Goal: Information Seeking & Learning: Learn about a topic

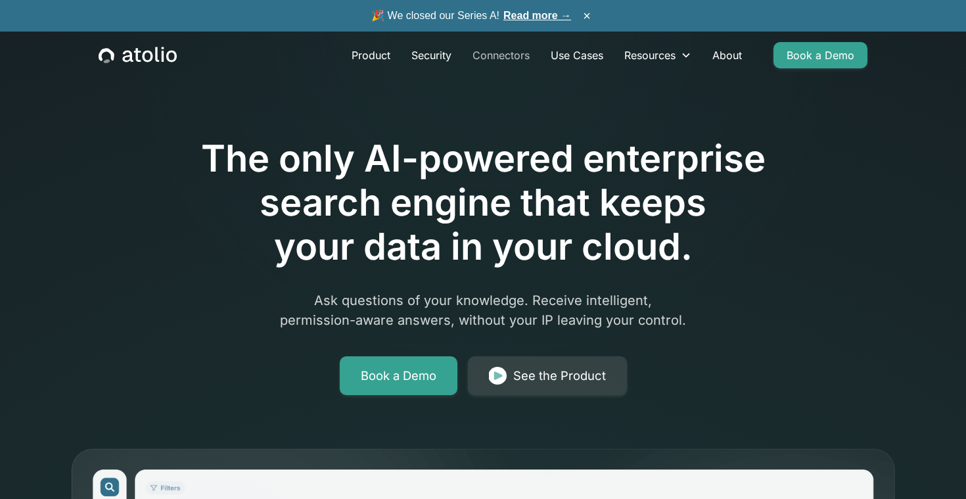
click at [502, 57] on link "Connectors" at bounding box center [501, 55] width 78 height 26
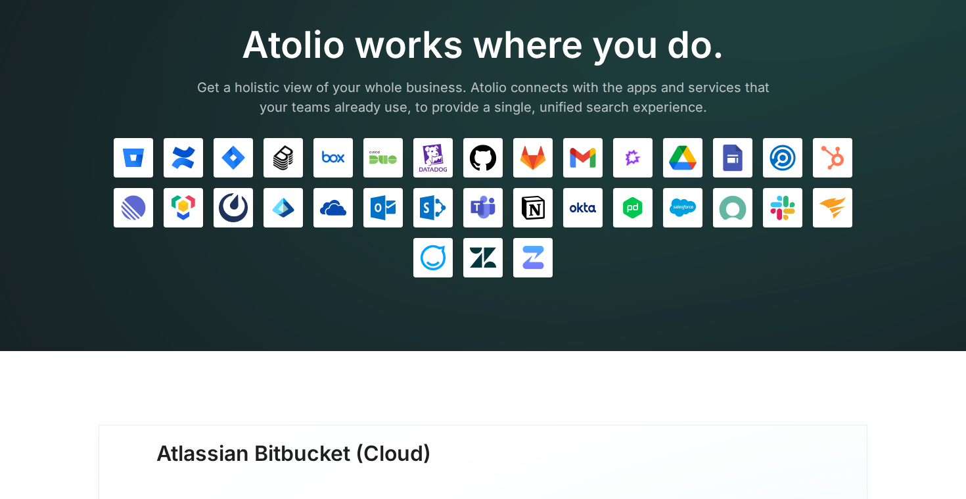
scroll to position [85, 0]
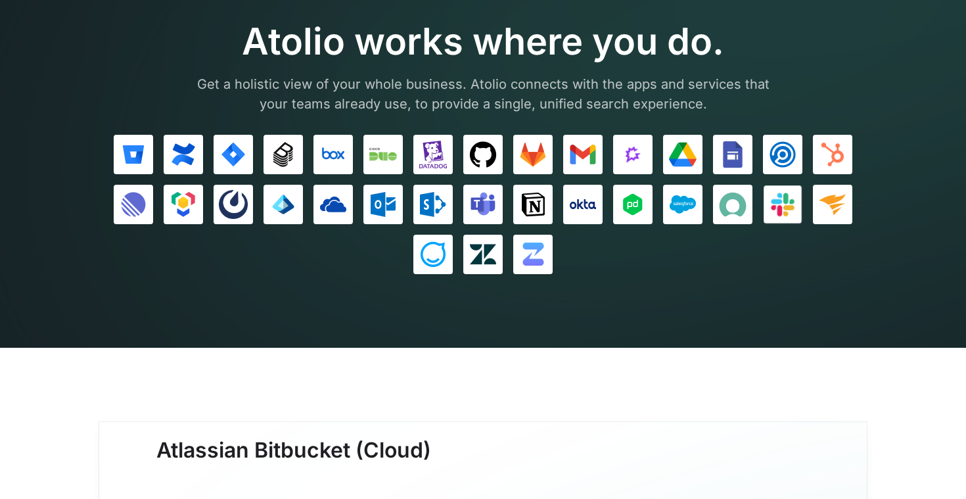
click at [776, 201] on img at bounding box center [783, 205] width 28 height 28
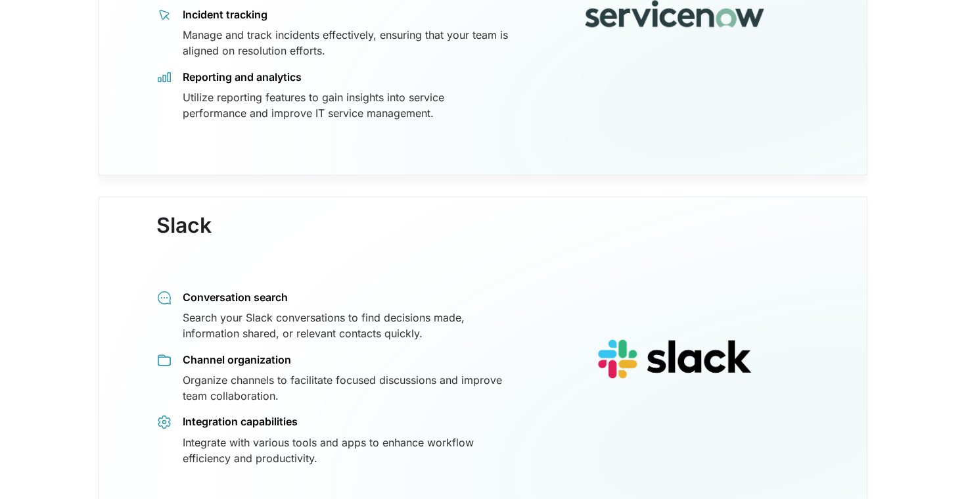
scroll to position [10284, 0]
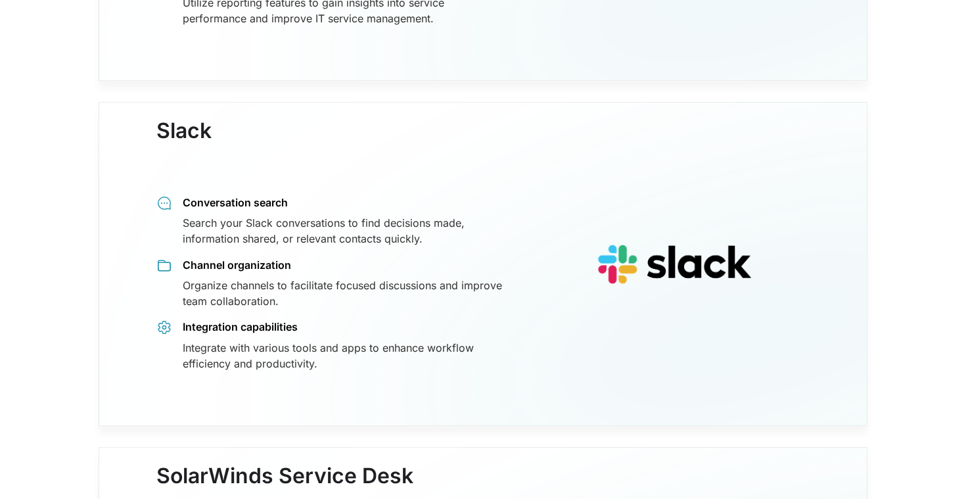
click at [623, 233] on img at bounding box center [674, 264] width 295 height 239
click at [170, 118] on h3 "Slack" at bounding box center [183, 143] width 55 height 51
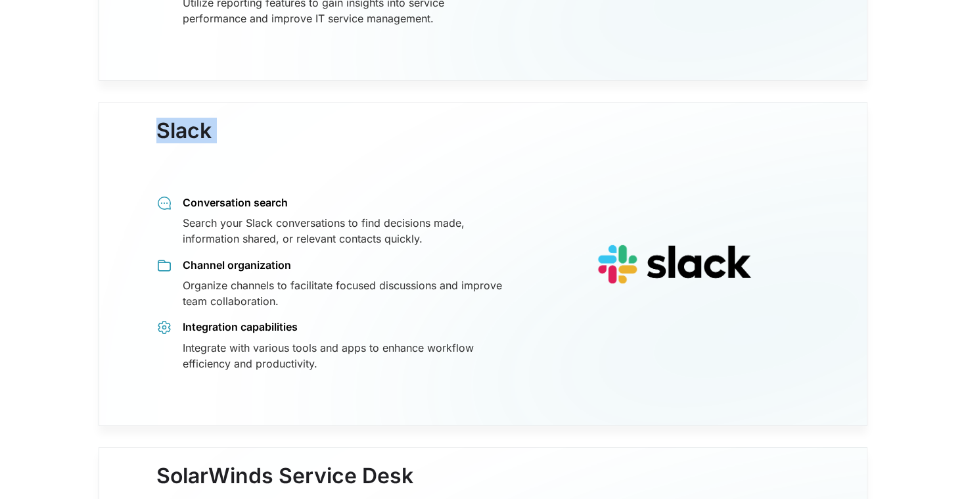
click at [170, 118] on h3 "Slack" at bounding box center [183, 143] width 55 height 51
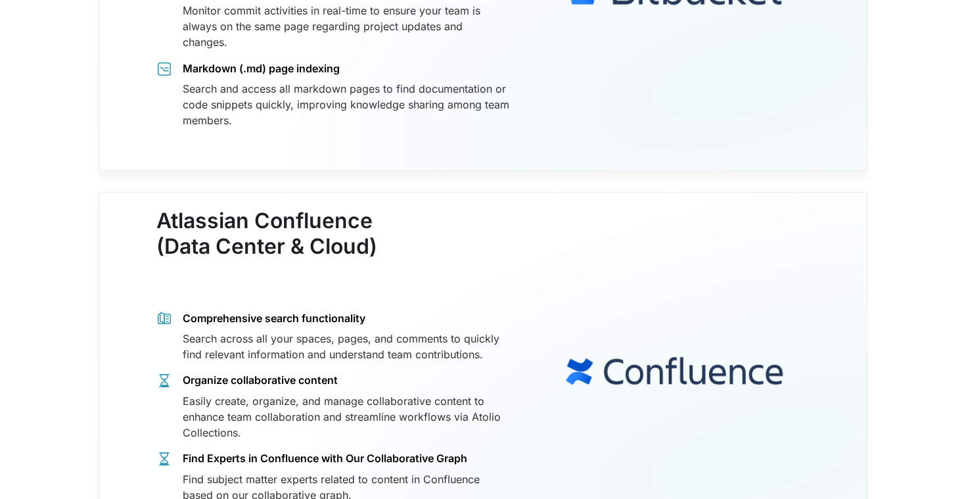
scroll to position [0, 0]
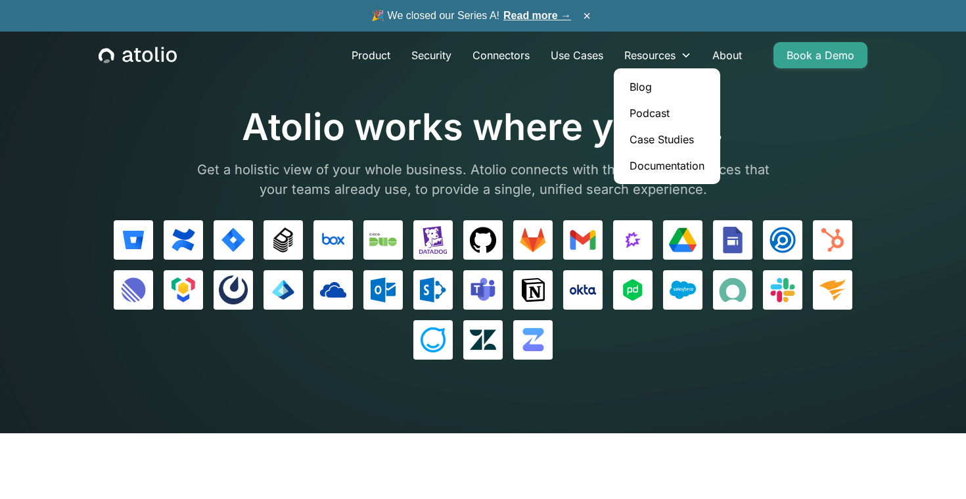
click at [678, 168] on link "Documentation" at bounding box center [667, 166] width 96 height 26
